Goal: Transaction & Acquisition: Purchase product/service

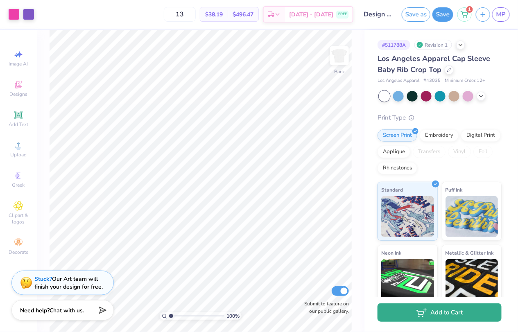
click at [412, 308] on button "Add to Cart" at bounding box center [440, 313] width 124 height 18
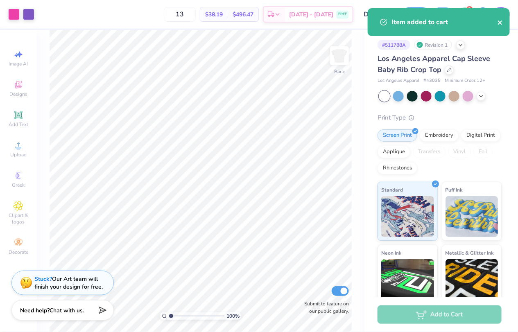
click at [502, 25] on icon "close" at bounding box center [501, 22] width 6 height 7
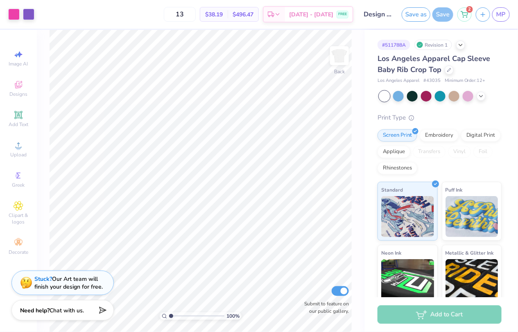
click at [468, 10] on div "Item added to cart" at bounding box center [438, 8] width 145 height 3
click at [469, 18] on div "2" at bounding box center [465, 13] width 14 height 14
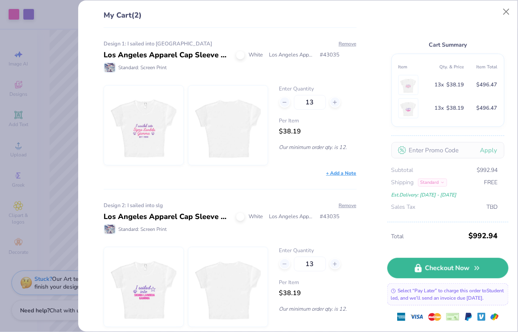
scroll to position [15, 0]
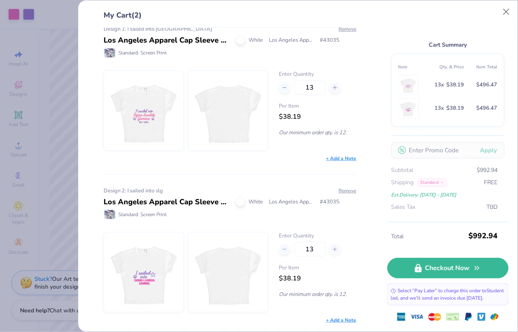
click at [290, 86] on div "13" at bounding box center [317, 87] width 77 height 15
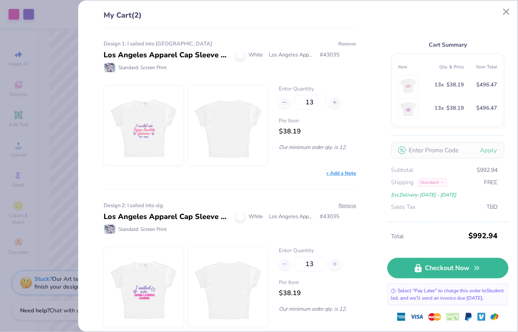
click at [344, 43] on button "Remove" at bounding box center [347, 43] width 18 height 7
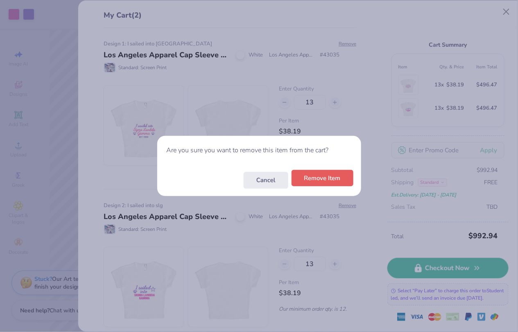
click at [336, 180] on button "Remove Item" at bounding box center [323, 178] width 62 height 17
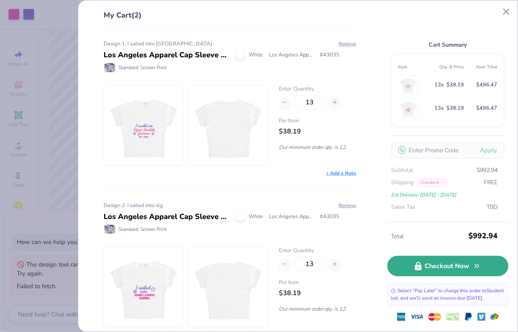
click at [409, 261] on link "Checkout Now" at bounding box center [448, 266] width 121 height 20
type textarea "x"
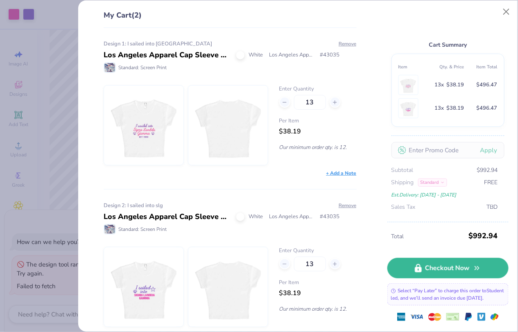
type input "12"
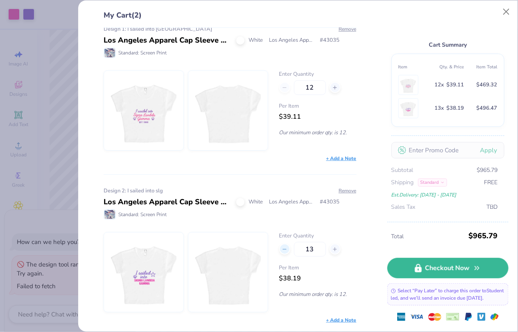
click at [286, 247] on icon at bounding box center [285, 250] width 6 height 6
type input "12"
click at [352, 197] on div "Los Angeles Apparel Cap Sleeve Baby Rib Crop Top White Los Angeles Apparel # 43…" at bounding box center [230, 202] width 253 height 11
click at [352, 194] on div "Design 2: I sailed into slg" at bounding box center [230, 191] width 253 height 8
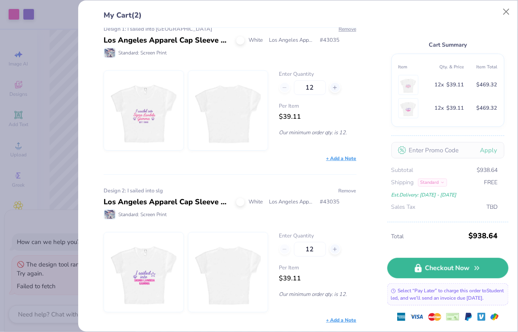
click at [354, 192] on button "Remove" at bounding box center [347, 190] width 18 height 7
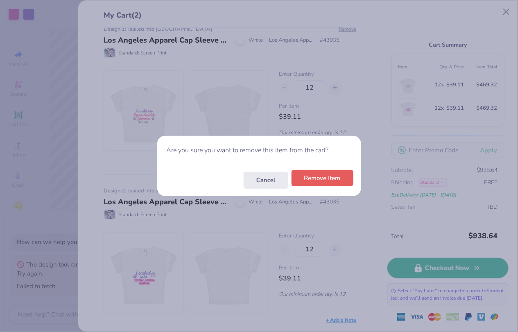
click at [344, 183] on button "Remove Item" at bounding box center [323, 178] width 62 height 17
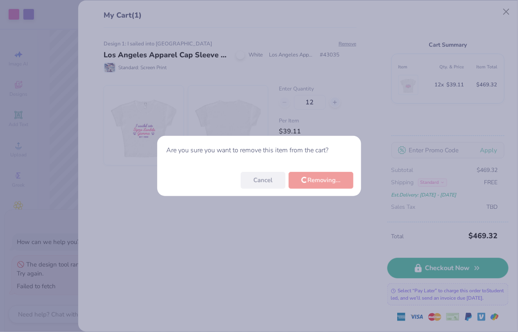
scroll to position [0, 0]
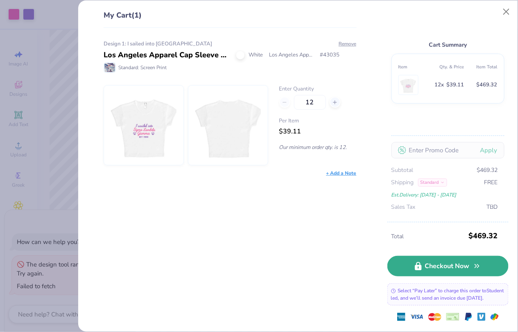
click at [440, 256] on link "Checkout Now" at bounding box center [448, 266] width 121 height 20
type input "13"
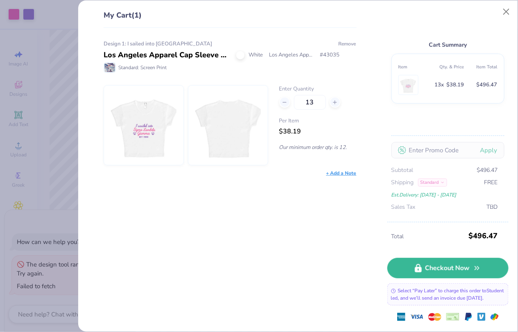
click at [347, 45] on button "Remove" at bounding box center [347, 43] width 18 height 7
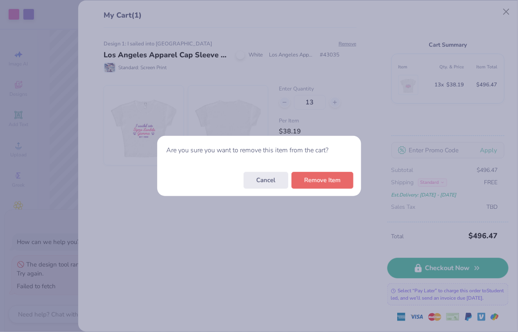
click at [332, 188] on div "Cancel Remove Item" at bounding box center [259, 180] width 204 height 32
click at [335, 188] on div "Cancel Remove Item" at bounding box center [259, 180] width 204 height 32
click at [332, 179] on button "Remove Item" at bounding box center [323, 178] width 62 height 17
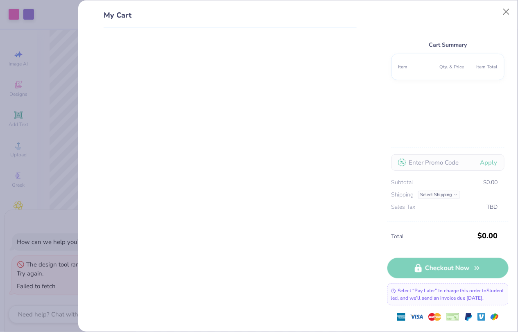
click at [83, 41] on div "My Cart Cart Summary Item Qty. & Price Item Total Apply Subtotal $0.00 Shipping…" at bounding box center [298, 165] width 440 height 331
click at [509, 9] on button "Close" at bounding box center [507, 12] width 16 height 16
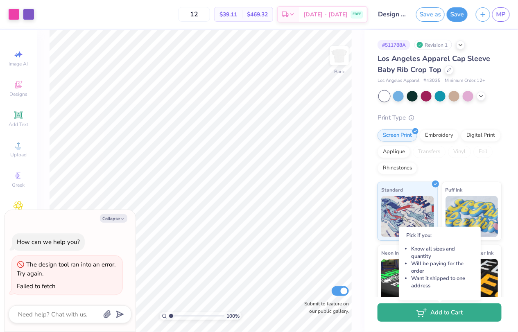
click at [427, 315] on icon "button" at bounding box center [421, 312] width 11 height 9
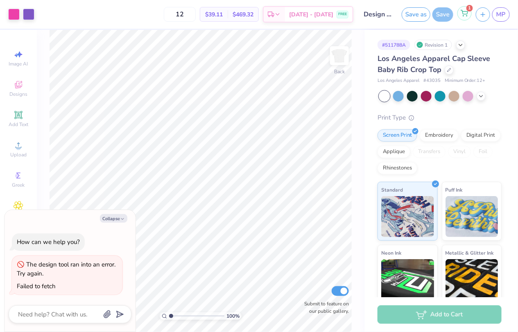
click at [463, 20] on div "1" at bounding box center [465, 13] width 14 height 14
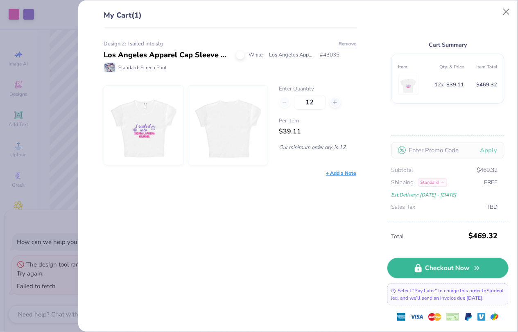
click at [411, 271] on div "Total $469.32 Checkout Now Select “Pay Later” to charge this order to Student l…" at bounding box center [448, 277] width 121 height 110
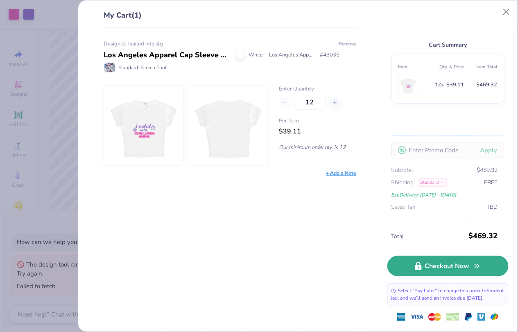
click at [414, 262] on link "Checkout Now" at bounding box center [448, 266] width 121 height 20
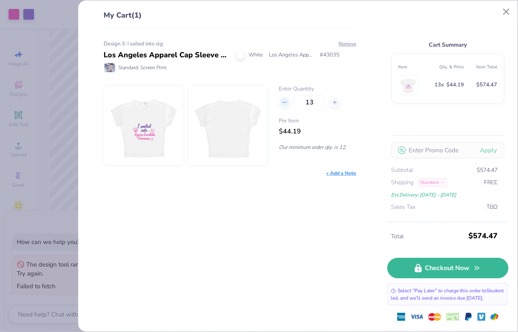
click at [285, 104] on div at bounding box center [284, 102] width 11 height 11
click at [332, 100] on div at bounding box center [335, 102] width 11 height 11
type input "13"
click at [305, 129] on div "Per Item $36.41" at bounding box center [317, 127] width 77 height 20
click at [293, 223] on div "Design 3: I sailed into slg Los Angeles Apparel Cap Sleeve Baby Rib Crop Top Wh…" at bounding box center [226, 180] width 279 height 304
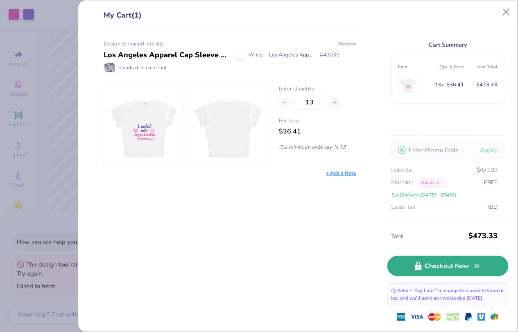
click at [437, 256] on link "Checkout Now" at bounding box center [448, 266] width 121 height 20
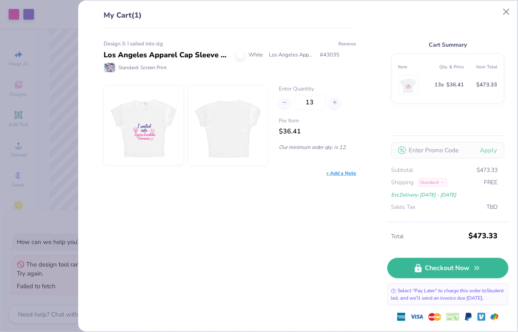
click at [354, 47] on button "Remove" at bounding box center [347, 43] width 18 height 7
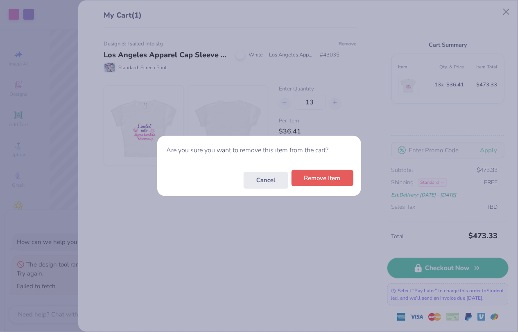
click at [311, 180] on button "Remove Item" at bounding box center [323, 178] width 62 height 17
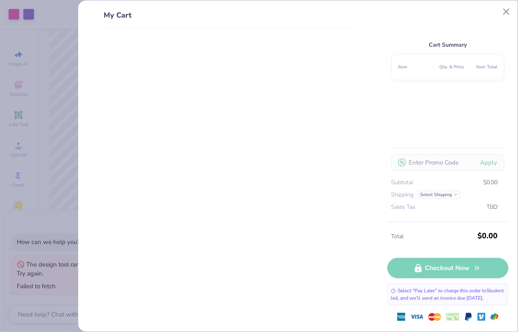
click at [69, 82] on div "My Cart Cart Summary Item Qty. & Price Item Total Apply Subtotal $0.00 Shipping…" at bounding box center [259, 166] width 518 height 332
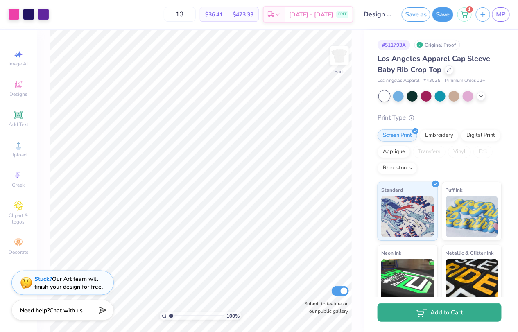
click at [437, 315] on button "Add to Cart" at bounding box center [440, 313] width 124 height 18
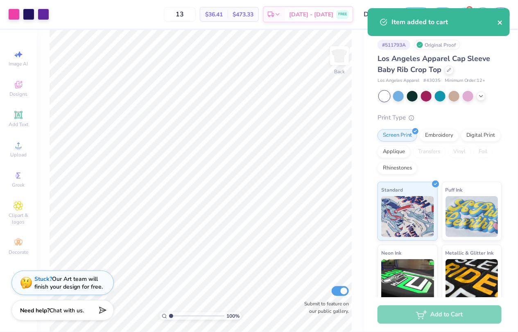
click at [502, 19] on icon "close" at bounding box center [501, 22] width 6 height 7
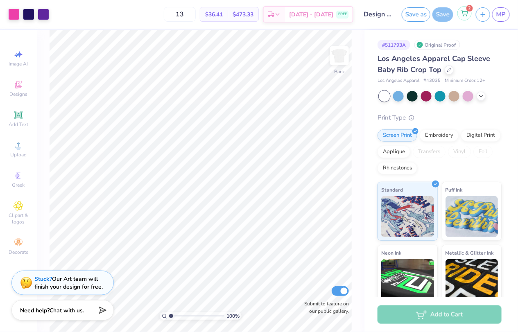
click at [465, 11] on icon at bounding box center [464, 13] width 7 height 7
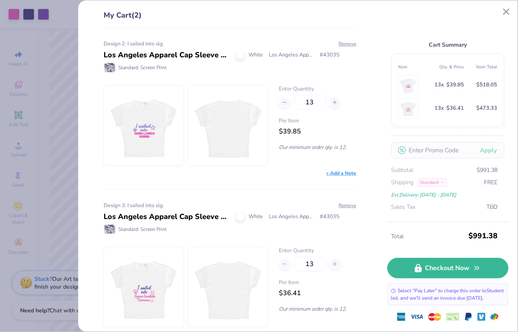
click at [70, 126] on div "My Cart (2) Design 2: I sailed into slg Los Angeles Apparel Cap Sleeve Baby Rib…" at bounding box center [259, 166] width 518 height 332
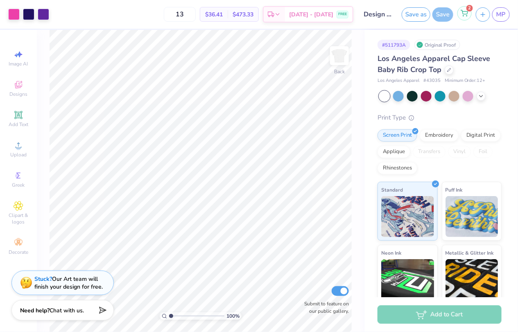
click at [467, 8] on div "2" at bounding box center [465, 13] width 14 height 14
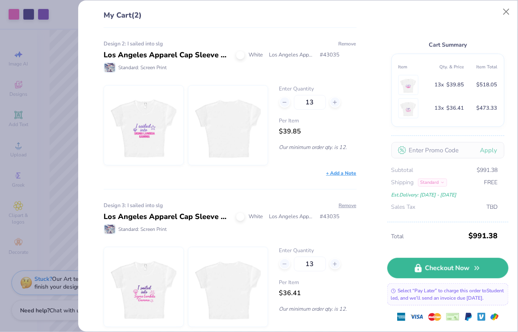
click at [340, 43] on button "Remove" at bounding box center [347, 43] width 18 height 7
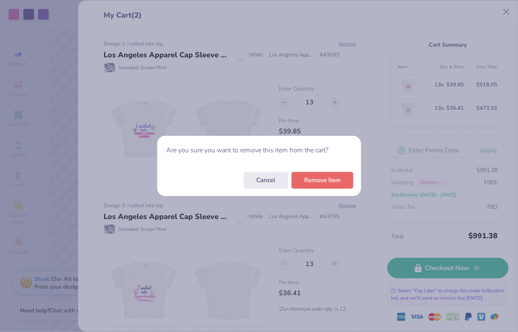
click at [329, 186] on div "Cancel Remove Item" at bounding box center [259, 180] width 204 height 32
click at [328, 180] on button "Remove Item" at bounding box center [323, 178] width 62 height 17
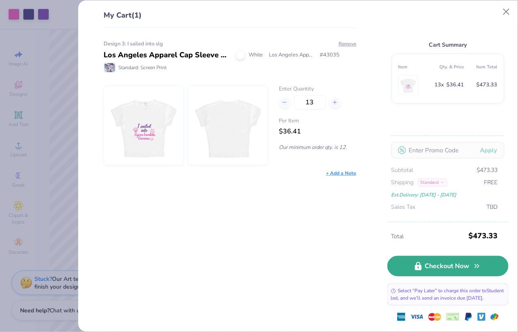
click at [422, 262] on icon at bounding box center [418, 266] width 7 height 9
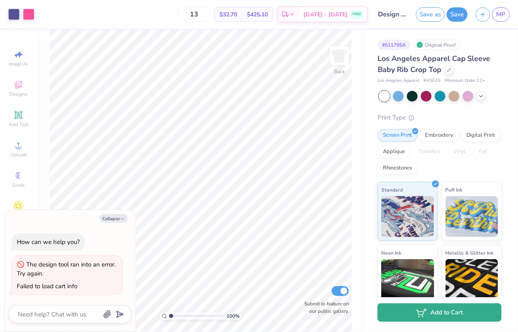
click at [415, 316] on button "Add to Cart" at bounding box center [440, 313] width 124 height 18
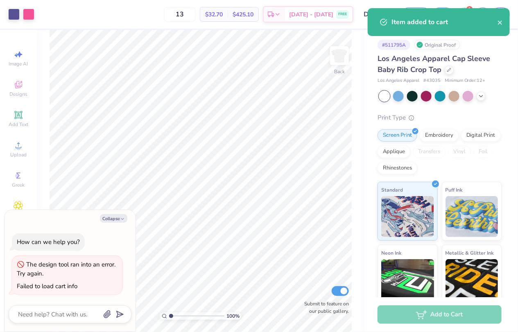
click at [126, 224] on div "Collapse How can we help you? The design tool ran into an error. Try again. Fai…" at bounding box center [70, 271] width 131 height 122
click at [120, 224] on div "Collapse How can we help you? The design tool ran into an error. Try again. Fai…" at bounding box center [70, 271] width 131 height 122
click at [120, 222] on icon "button" at bounding box center [122, 219] width 5 height 5
type textarea "x"
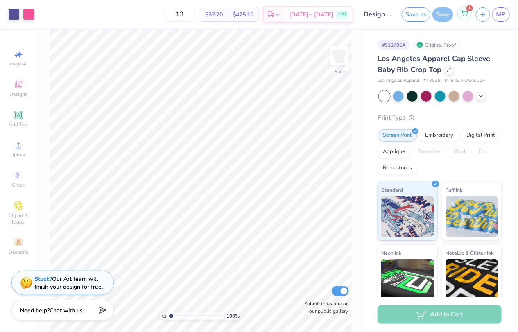
click at [466, 12] on icon at bounding box center [464, 13] width 7 height 7
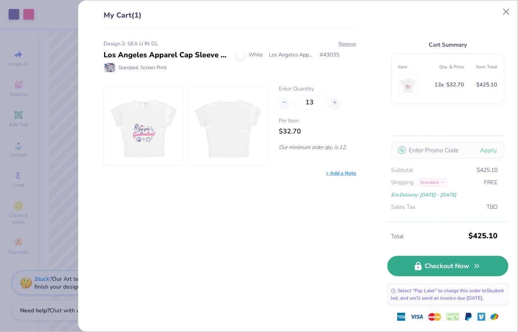
click at [451, 261] on link "Checkout Now" at bounding box center [448, 266] width 121 height 20
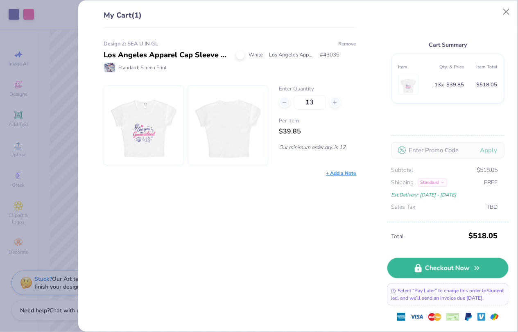
click at [351, 44] on button "Remove" at bounding box center [347, 43] width 18 height 7
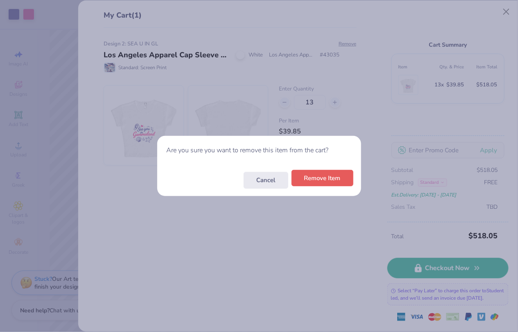
click at [324, 187] on div "Cancel Remove Item" at bounding box center [259, 180] width 204 height 32
click at [330, 178] on button "Remove Item" at bounding box center [323, 178] width 62 height 17
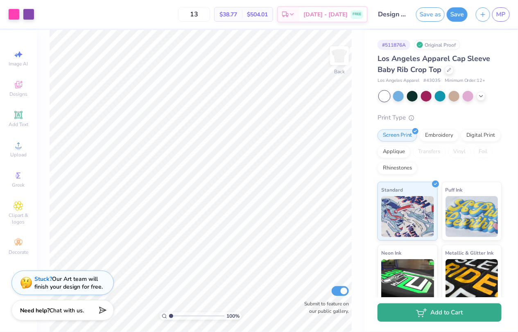
click at [428, 312] on button "Add to Cart" at bounding box center [440, 313] width 124 height 18
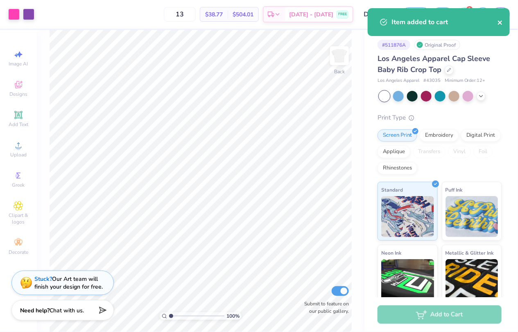
click at [500, 22] on icon "close" at bounding box center [501, 22] width 6 height 7
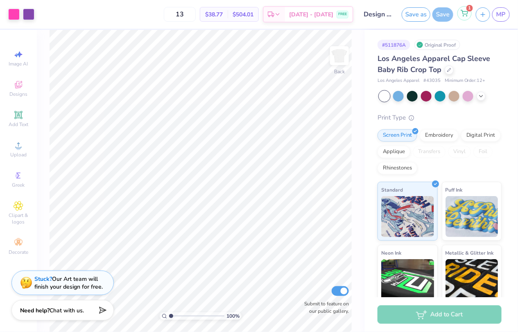
click at [460, 11] on div "1" at bounding box center [465, 13] width 14 height 14
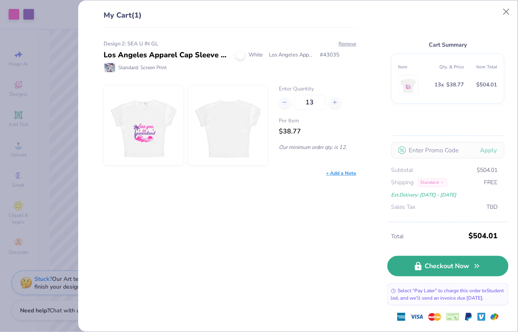
click at [406, 261] on link "Checkout Now" at bounding box center [448, 266] width 121 height 20
type input "12"
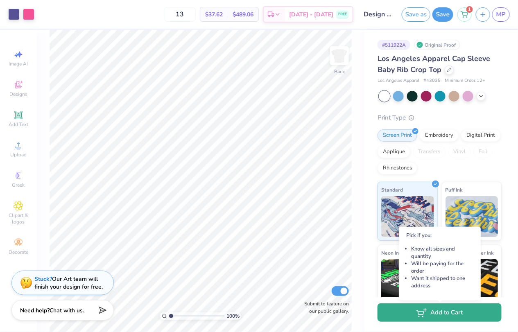
click at [396, 307] on button "Add to Cart" at bounding box center [440, 313] width 124 height 18
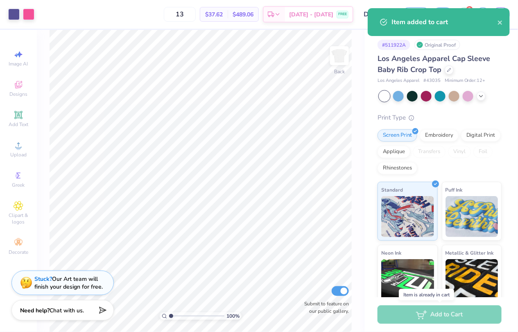
click at [398, 308] on div "Add to Cart" at bounding box center [440, 315] width 124 height 18
click at [499, 25] on icon "close" at bounding box center [501, 22] width 6 height 7
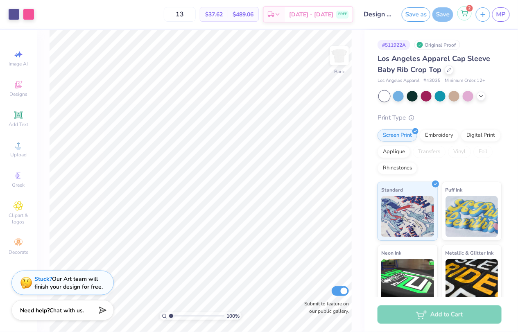
click at [471, 15] on div "2" at bounding box center [465, 13] width 14 height 14
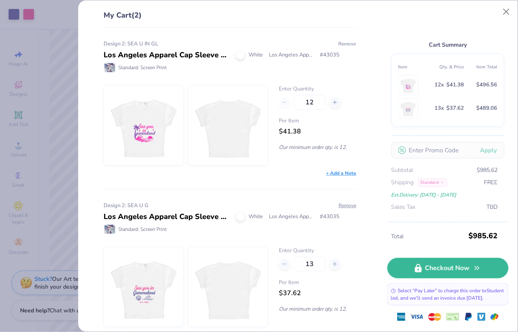
click at [349, 42] on button "Remove" at bounding box center [347, 43] width 18 height 7
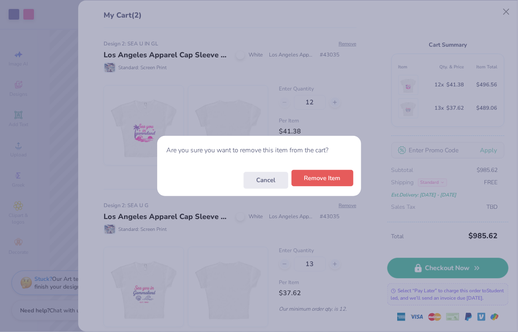
click at [324, 183] on button "Remove Item" at bounding box center [323, 178] width 62 height 17
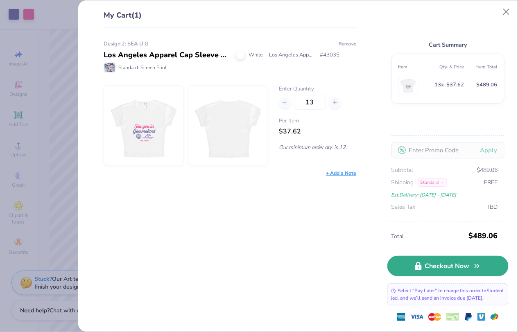
click at [422, 262] on icon at bounding box center [418, 266] width 7 height 9
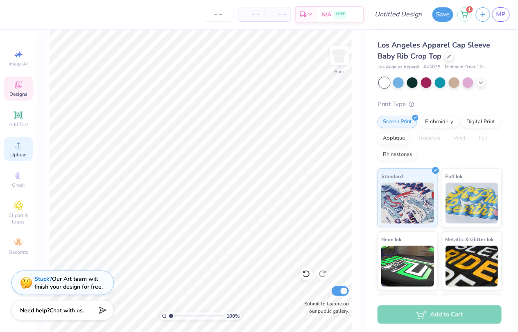
click at [12, 158] on span "Upload" at bounding box center [18, 155] width 16 height 7
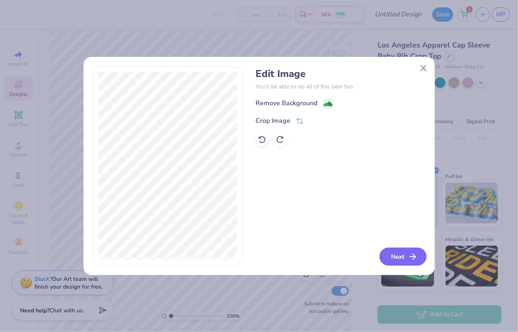
click at [417, 256] on icon "button" at bounding box center [413, 257] width 10 height 10
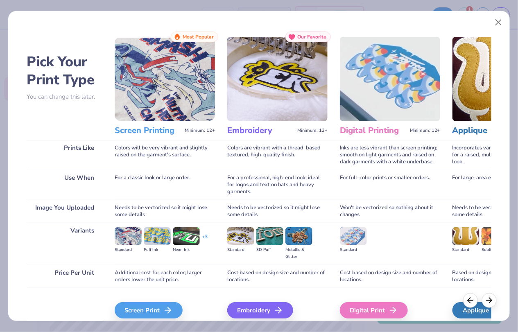
click at [164, 299] on div "Screen Print We'll vectorize your image." at bounding box center [165, 310] width 100 height 44
click at [164, 305] on div "Screen Print" at bounding box center [150, 310] width 68 height 16
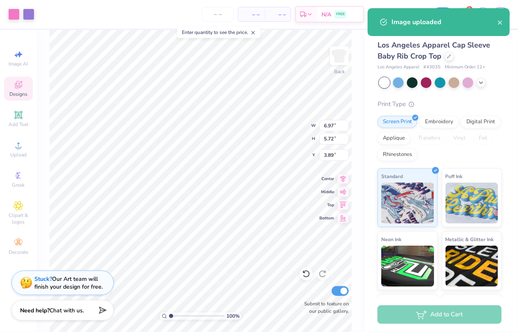
type input "3.00"
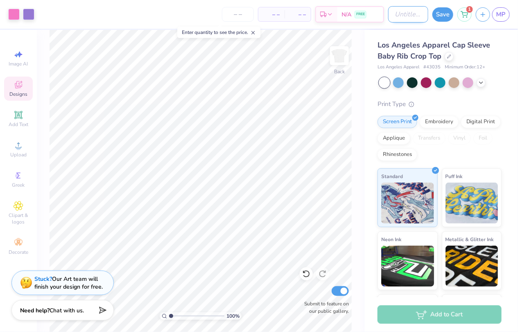
click at [404, 15] on input "Design Title" at bounding box center [408, 14] width 40 height 16
type input "design3:tidetobe"
click at [445, 14] on button "Save" at bounding box center [443, 13] width 21 height 14
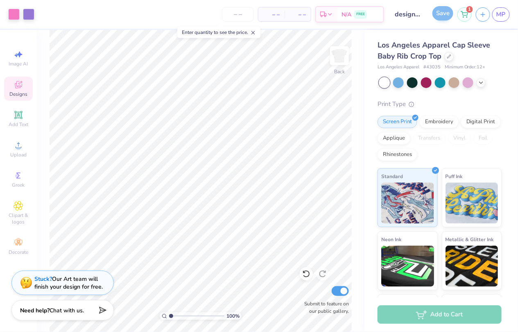
click at [445, 14] on div "Save" at bounding box center [443, 14] width 21 height 14
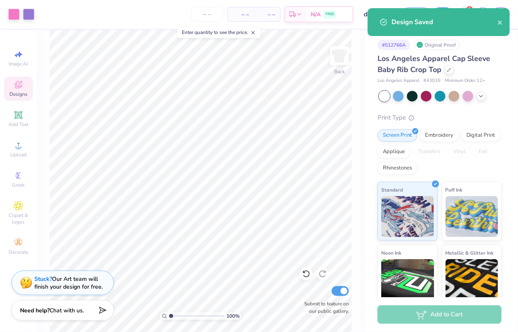
click at [442, 329] on div "Add to Cart" at bounding box center [442, 314] width 154 height 35
click at [206, 13] on input "number" at bounding box center [207, 14] width 32 height 15
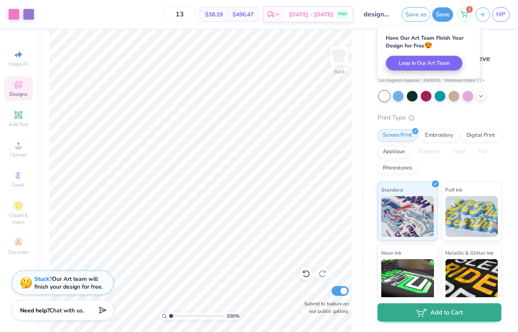
type input "13"
click at [433, 311] on button "Add to Cart" at bounding box center [440, 313] width 124 height 18
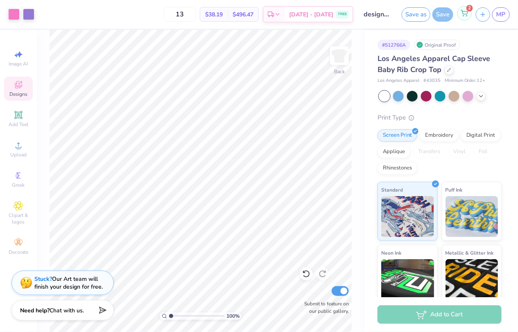
click at [465, 13] on icon at bounding box center [464, 13] width 7 height 7
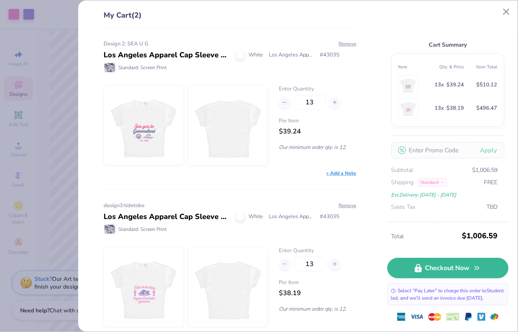
click at [347, 39] on div "Design 2: SEA U G Los Angeles Apparel Cap Sleeve Baby Rib Crop Top White Los An…" at bounding box center [226, 180] width 279 height 304
click at [350, 41] on button "Remove" at bounding box center [347, 43] width 18 height 7
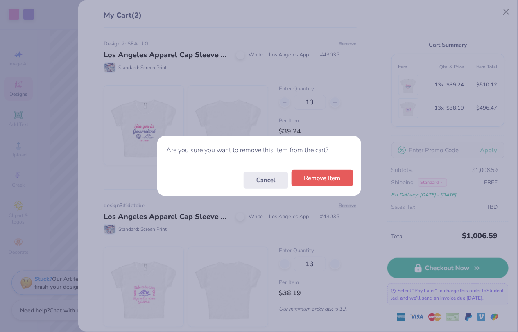
click at [341, 179] on button "Remove Item" at bounding box center [323, 178] width 62 height 17
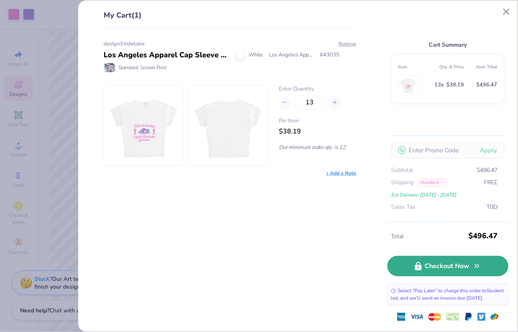
click at [426, 260] on link "Checkout Now" at bounding box center [448, 266] width 121 height 20
type input "12"
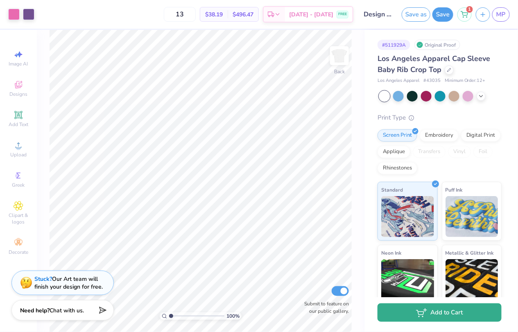
click at [402, 312] on button "Add to Cart" at bounding box center [440, 313] width 124 height 18
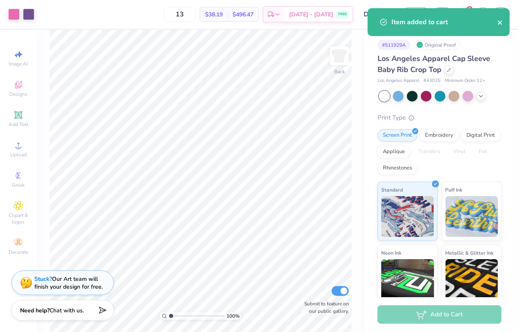
click at [498, 23] on icon "close" at bounding box center [501, 22] width 6 height 7
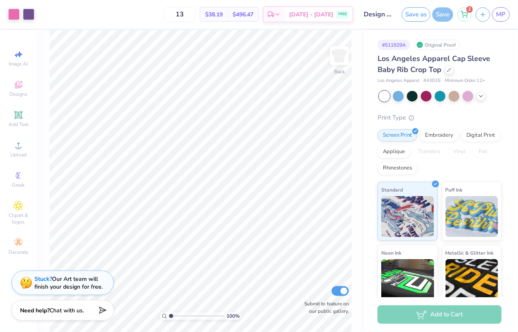
click at [467, 14] on div "Item added to cart" at bounding box center [438, 25] width 145 height 37
click at [467, 14] on icon at bounding box center [464, 14] width 7 height 7
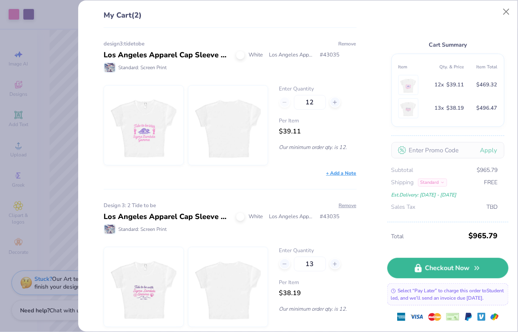
click at [344, 45] on button "Remove" at bounding box center [347, 43] width 18 height 7
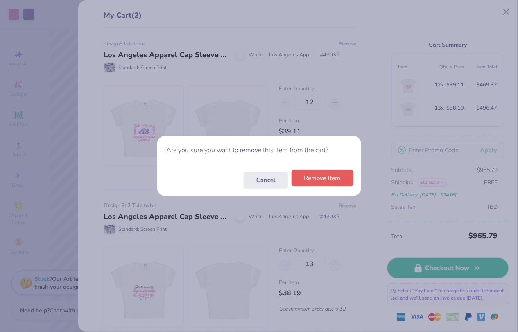
click at [321, 181] on button "Remove Item" at bounding box center [323, 178] width 62 height 17
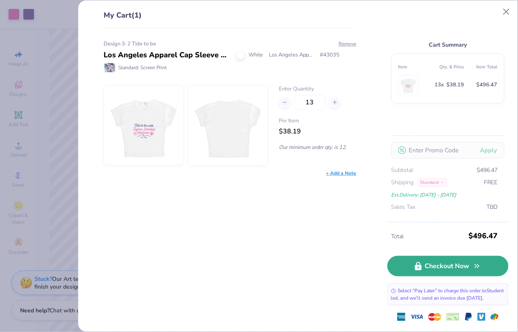
click at [412, 256] on link "Checkout Now" at bounding box center [448, 266] width 121 height 20
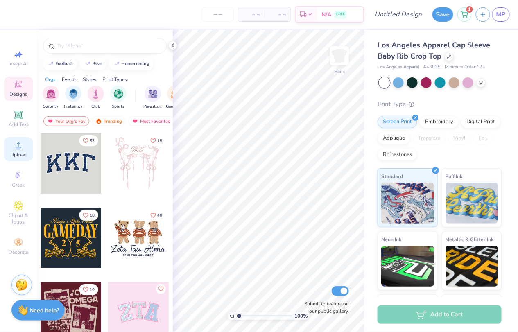
click at [12, 147] on div "Upload" at bounding box center [18, 149] width 29 height 24
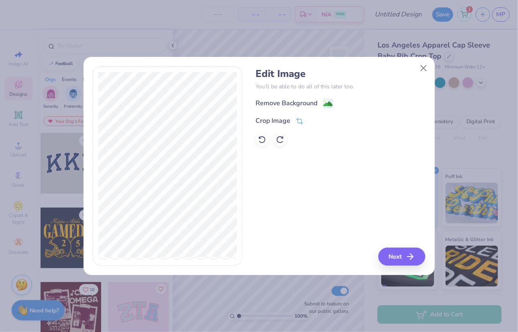
click at [378, 251] on div "Edit Image You’ll be able to do all of this later too. Remove Background Crop I…" at bounding box center [341, 166] width 170 height 200
click at [388, 254] on button "Next" at bounding box center [403, 257] width 47 height 18
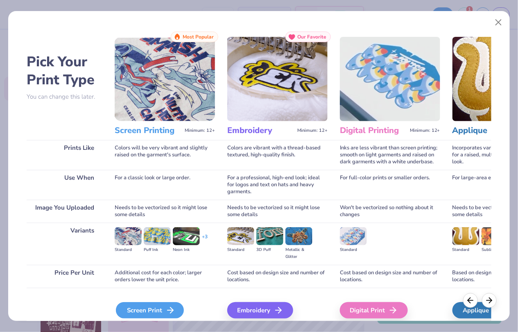
click at [135, 311] on div "Screen Print" at bounding box center [150, 310] width 68 height 16
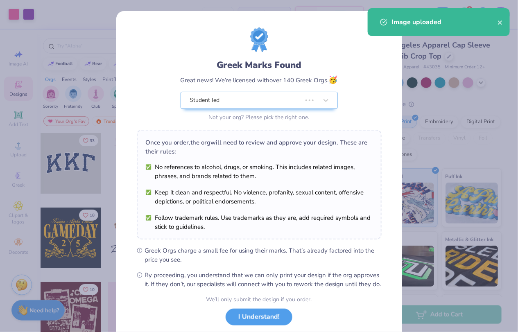
click at [242, 27] on div "Greek Marks Found Great news! We’re licensed with over 140 Greek Orgs. 🥳 Studen…" at bounding box center [259, 75] width 245 height 96
click at [295, 106] on div "Student led" at bounding box center [253, 100] width 129 height 16
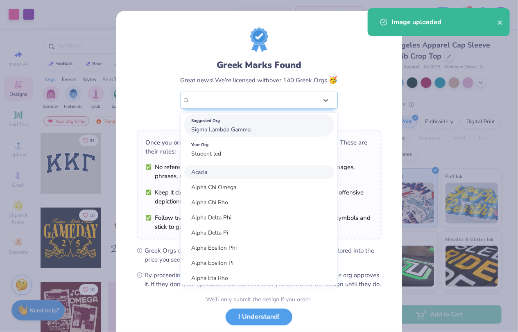
click at [288, 127] on div "Suggested Org Sigma Lambda Gamma" at bounding box center [259, 125] width 150 height 23
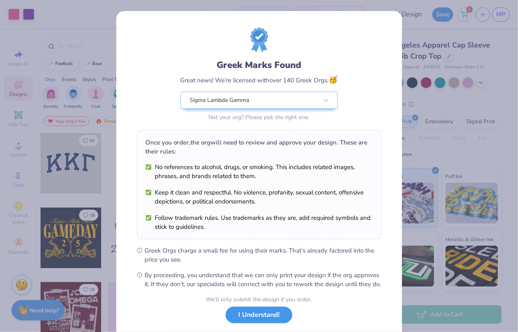
click at [253, 323] on button "I Understand!" at bounding box center [259, 315] width 67 height 17
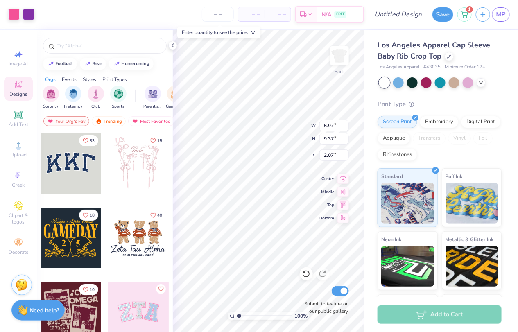
click at [222, 27] on div "Enter quantity to see the price." at bounding box center [218, 32] width 83 height 11
click at [222, 10] on input "number" at bounding box center [218, 14] width 32 height 15
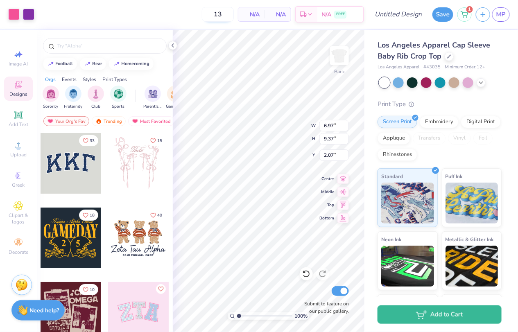
type input "13"
type input "3.00"
click at [280, 125] on div "100 % Back W 6.97 6.97 " H 9.37 9.37 " Y 3.00 3.00 " Center Middle Top Bottom S…" at bounding box center [269, 181] width 192 height 302
type input "1.87"
click at [283, 127] on div "100 % Back W 6.97 H 9.37 Y 1.87 Center Middle Top Bottom Submit to feature on o…" at bounding box center [269, 181] width 192 height 302
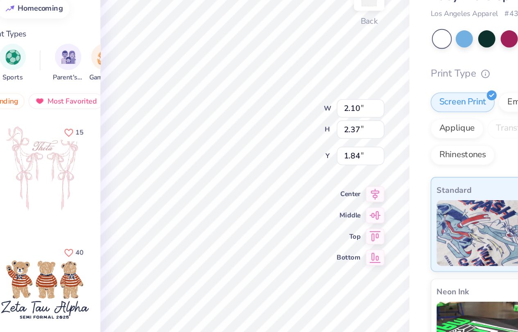
type input "2.10"
type input "2.37"
type input "1.84"
type input "1.65"
type input "1.87"
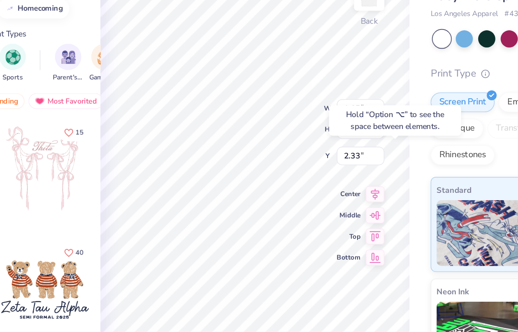
type input "2.50"
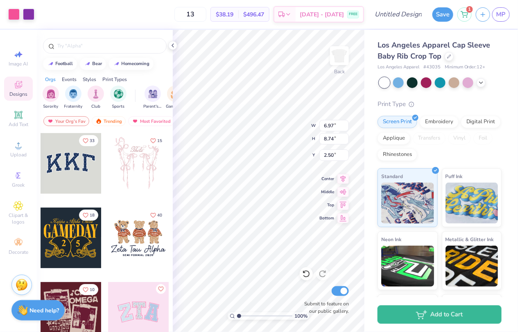
type input "1.89"
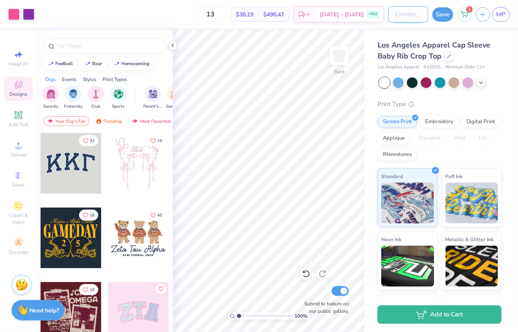
click at [410, 15] on input "Design Title" at bounding box center [408, 14] width 40 height 16
type input "design 3:3tidetobe"
click at [447, 9] on button "Save" at bounding box center [443, 13] width 21 height 14
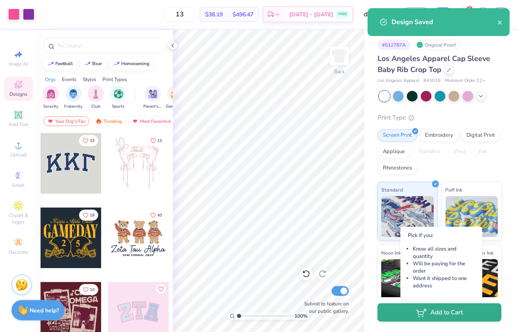
click at [422, 314] on icon "button" at bounding box center [421, 312] width 11 height 9
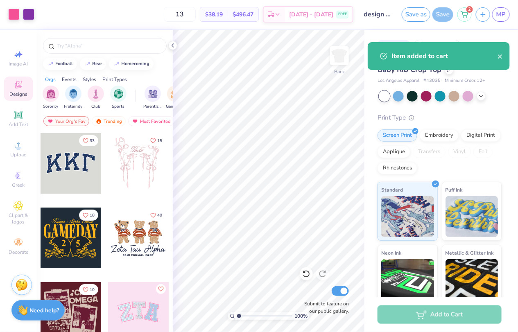
click at [496, 23] on div "Design Saved Item added to cart" at bounding box center [438, 42] width 145 height 71
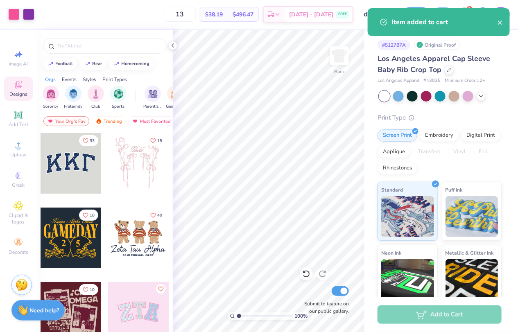
click at [465, 23] on div "Item added to cart" at bounding box center [439, 22] width 142 height 28
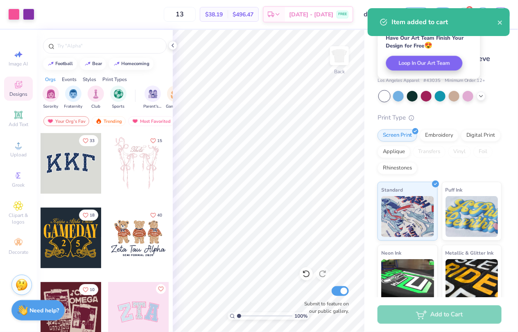
click at [506, 24] on div "Item added to cart" at bounding box center [439, 22] width 142 height 28
click at [501, 24] on icon "close" at bounding box center [501, 22] width 6 height 7
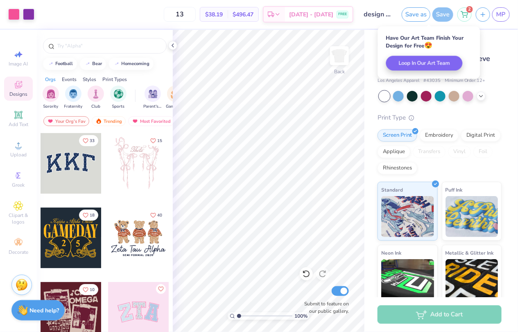
click at [458, 16] on div "Item added to cart" at bounding box center [438, 25] width 145 height 37
click at [465, 16] on icon at bounding box center [464, 14] width 7 height 7
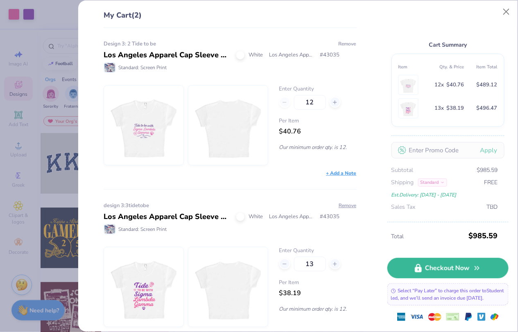
click at [351, 43] on button "Remove" at bounding box center [347, 43] width 18 height 7
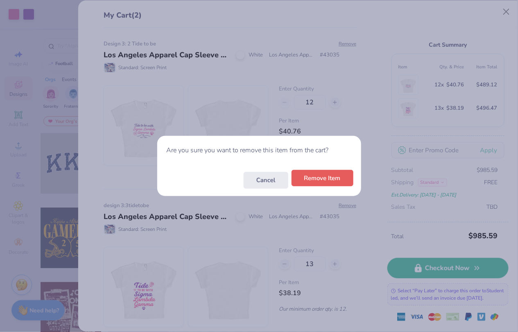
click at [334, 179] on button "Remove Item" at bounding box center [323, 178] width 62 height 17
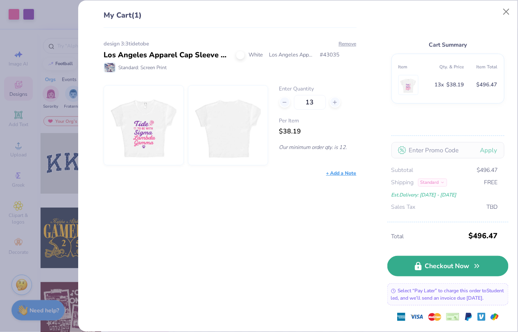
click at [455, 262] on link "Checkout Now" at bounding box center [448, 266] width 121 height 20
type input "12"
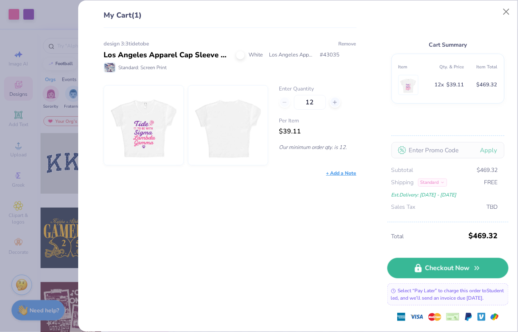
click at [346, 41] on button "Remove" at bounding box center [347, 43] width 18 height 7
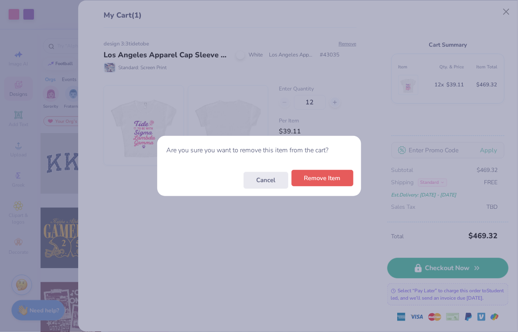
click at [308, 172] on button "Remove Item" at bounding box center [323, 178] width 62 height 17
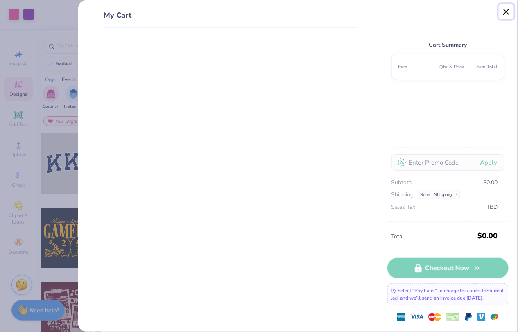
click at [505, 11] on button "Close" at bounding box center [507, 12] width 16 height 16
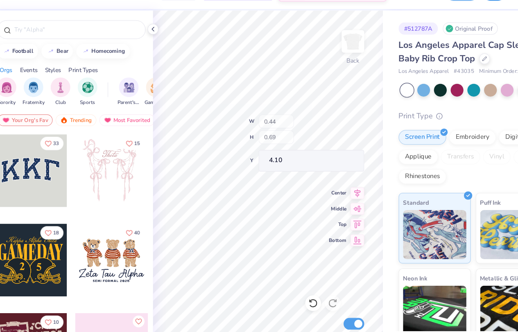
type input "0.75"
type input "0.70"
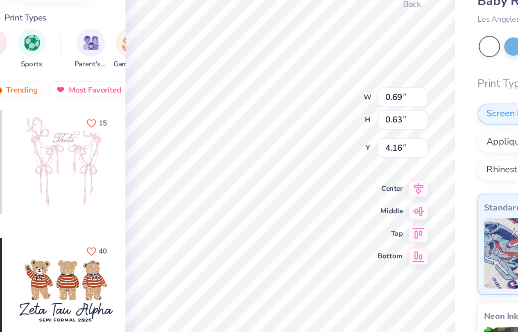
type input "0.69"
type input "0.63"
type input "4.16"
type input "3.48"
type input "1.57"
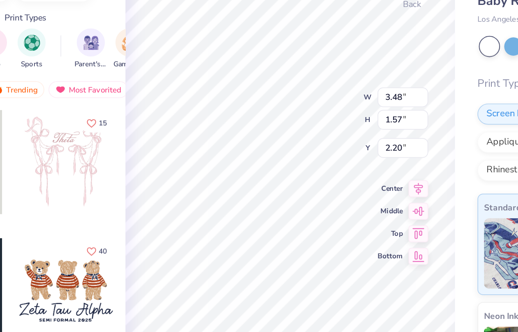
type input "2.21"
type input "0.70"
type input "0.65"
type input "4.14"
type input "4.11"
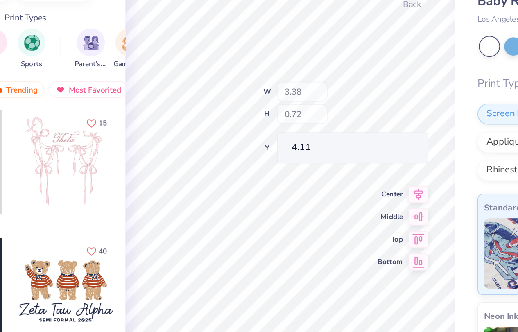
type input "1.66"
type input "2.10"
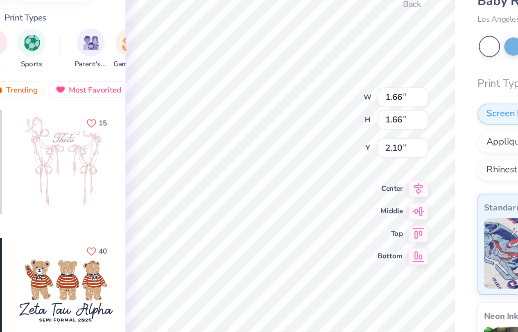
type input "4.72"
type input "1.48"
type input "5.46"
type input "4.11"
type input "3.48"
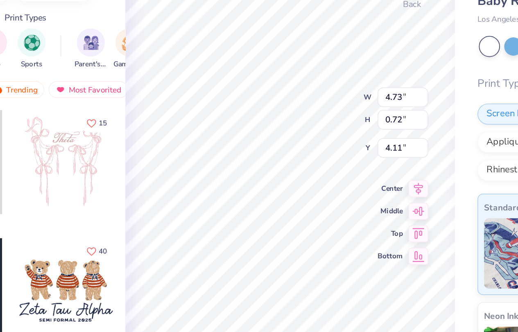
type input "1.57"
type input "2.21"
type input "1.53"
type input "1.73"
type input "2.02"
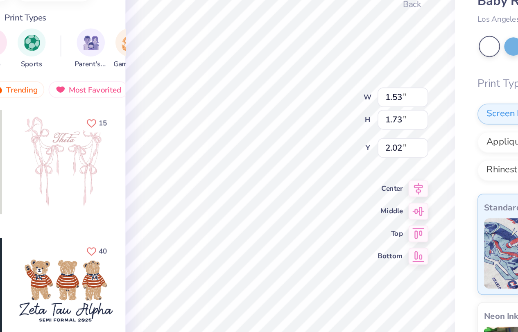
type input "2.13"
type input "0.44"
type input "0.69"
type input "4.11"
type input "0.70"
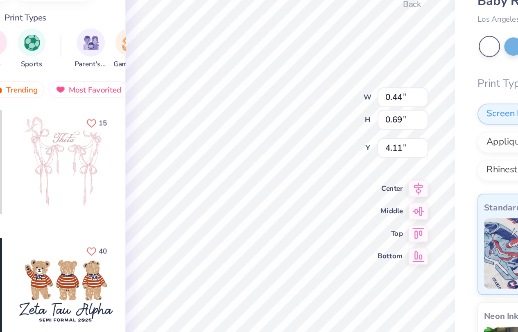
type input "0.65"
type input "4.14"
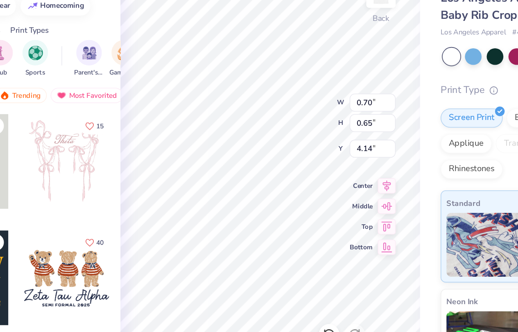
type input "0.68"
type input "4.47"
type input "0.65"
type input "4.14"
type input "4.16"
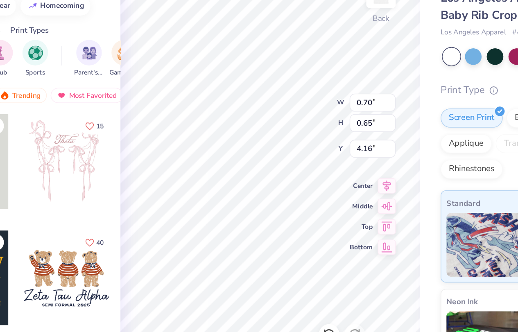
type input "0.69"
type input "0.68"
type input "4.12"
type input "3.87"
type input "3.79"
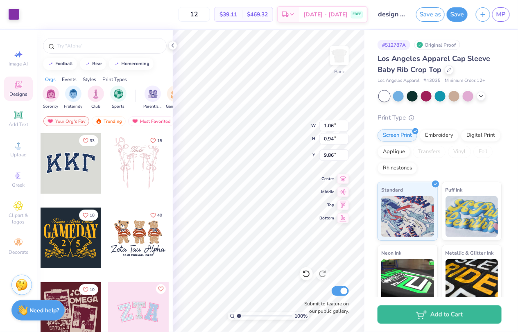
type input "9.86"
type input "8.77"
click at [434, 16] on button "Save as" at bounding box center [430, 13] width 29 height 14
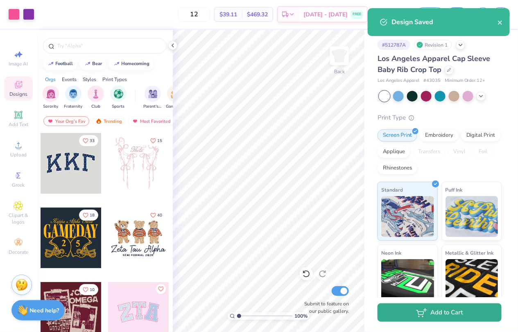
click at [447, 318] on button "Add to Cart" at bounding box center [440, 313] width 124 height 18
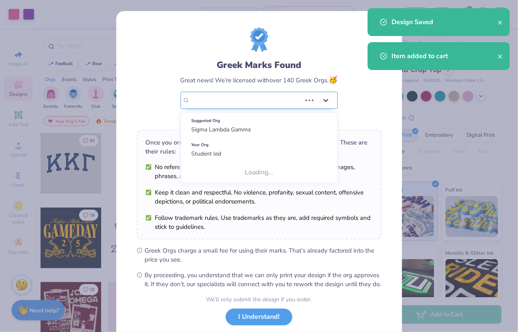
click at [320, 104] on div at bounding box center [326, 100] width 15 height 15
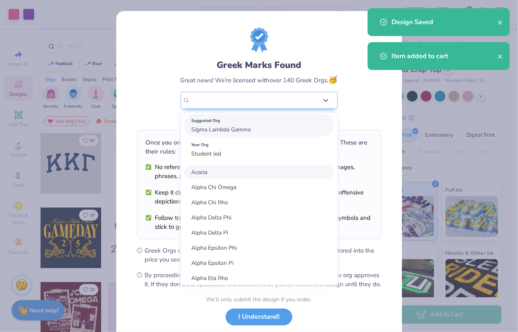
click at [314, 120] on div "Suggested Org" at bounding box center [259, 120] width 135 height 9
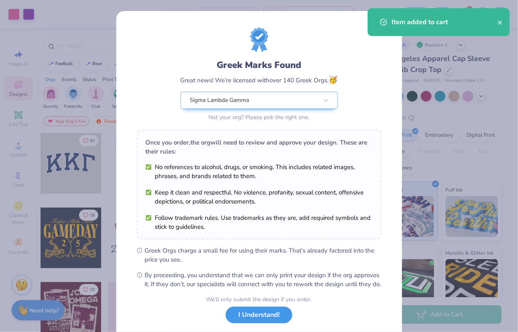
click at [261, 317] on button "I Understand!" at bounding box center [259, 315] width 67 height 17
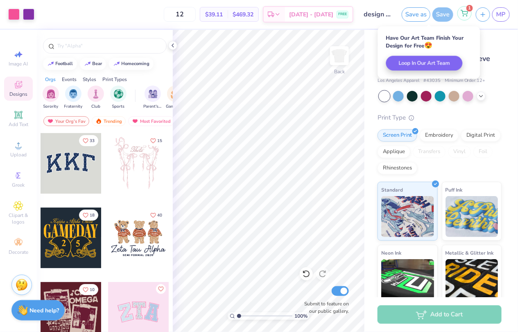
click at [468, 10] on icon at bounding box center [464, 13] width 7 height 7
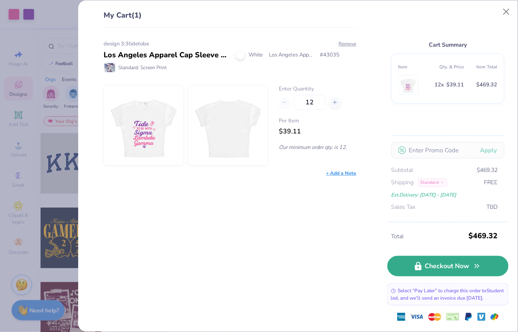
click at [432, 256] on link "Checkout Now" at bounding box center [448, 266] width 121 height 20
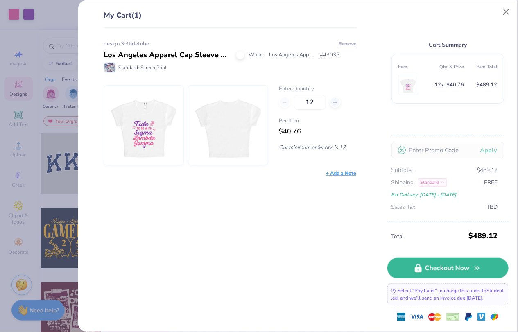
click at [25, 183] on div "My Cart (1) design 3:3tidetobe Los Angeles Apparel Cap Sleeve Baby Rib Crop Top…" at bounding box center [259, 166] width 518 height 332
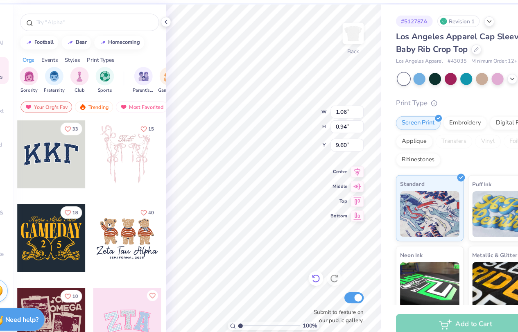
type input "10.07"
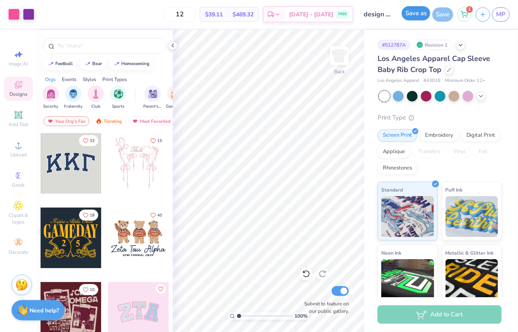
click at [424, 19] on button "Save as" at bounding box center [416, 13] width 29 height 14
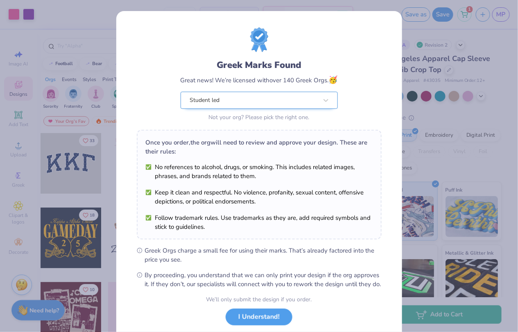
click at [303, 103] on div "Student led" at bounding box center [253, 100] width 129 height 16
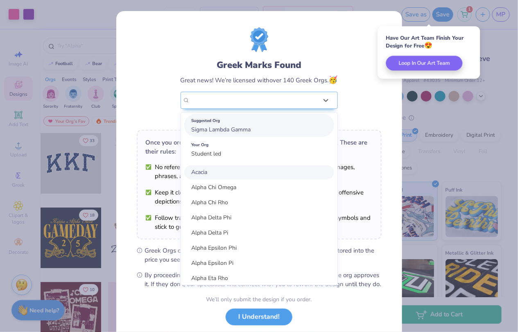
click at [294, 130] on div "Suggested Org Sigma Lambda Gamma" at bounding box center [259, 125] width 150 height 23
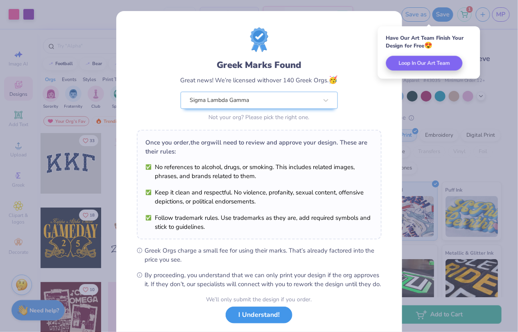
click at [270, 324] on button "I Understand!" at bounding box center [259, 315] width 67 height 17
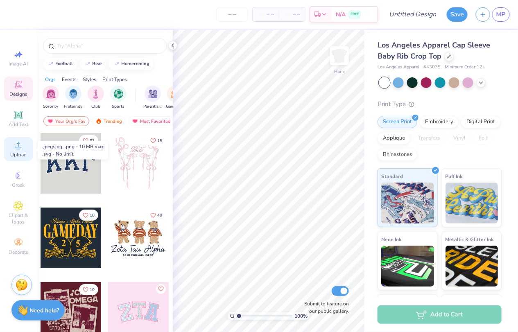
click at [12, 143] on div "Upload" at bounding box center [18, 149] width 29 height 24
